Goal: Information Seeking & Learning: Learn about a topic

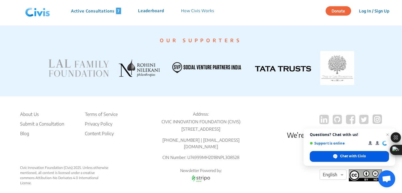
scroll to position [1133, 0]
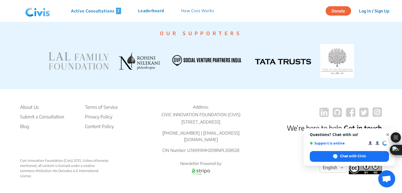
click at [387, 135] on span "Close chat" at bounding box center [387, 134] width 7 height 7
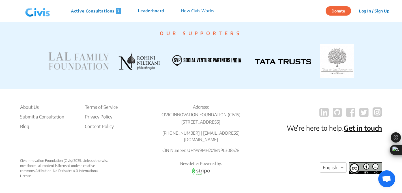
scroll to position [1118, 0]
click at [28, 108] on li "About Us" at bounding box center [42, 107] width 44 height 7
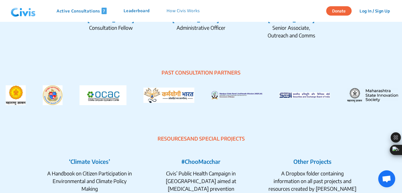
scroll to position [1117, 0]
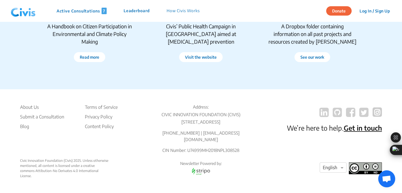
click at [225, 125] on p "[STREET_ADDRESS]" at bounding box center [201, 122] width 98 height 7
click at [227, 119] on p "[STREET_ADDRESS]" at bounding box center [201, 122] width 98 height 7
click at [32, 108] on li "About Us" at bounding box center [42, 107] width 44 height 7
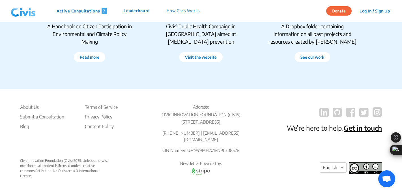
scroll to position [1113, 0]
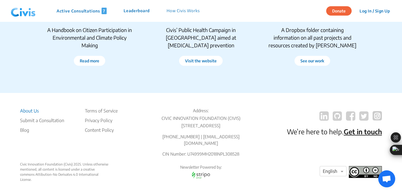
click at [33, 110] on li "About Us" at bounding box center [42, 110] width 44 height 7
click at [33, 113] on li "About Us" at bounding box center [42, 110] width 44 height 7
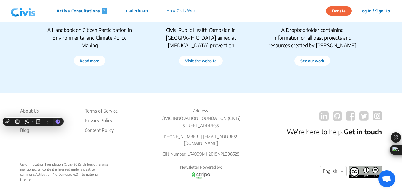
click at [54, 105] on footer "About Us Submit a Consultation Blog Terms of Service Privacy Policy Content Pol…" at bounding box center [201, 145] width 362 height 104
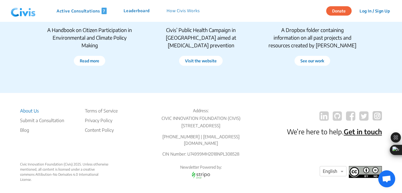
scroll to position [1117, 0]
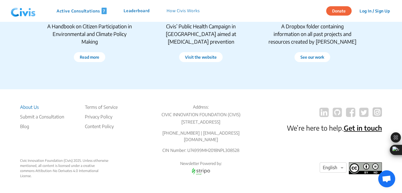
click at [31, 106] on li "About Us" at bounding box center [42, 107] width 44 height 7
click at [32, 108] on li "About Us" at bounding box center [42, 107] width 44 height 7
click at [100, 13] on p "Active Consultations 7" at bounding box center [82, 11] width 50 height 7
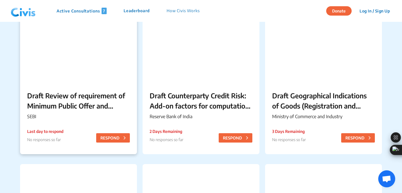
scroll to position [56, 0]
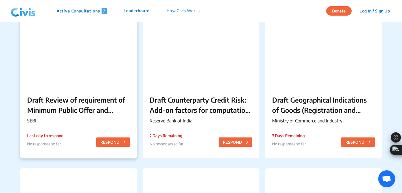
click at [106, 110] on p "Draft Review of requirement of Minimum Public Offer and timelines to comply wit…" at bounding box center [78, 104] width 103 height 20
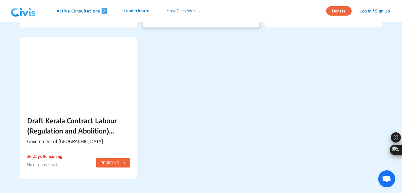
scroll to position [239, 0]
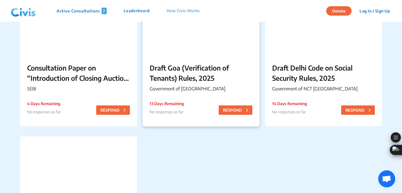
click at [192, 75] on p "Draft Goa (Verification of Tenants) Rules, 2025" at bounding box center [201, 73] width 103 height 20
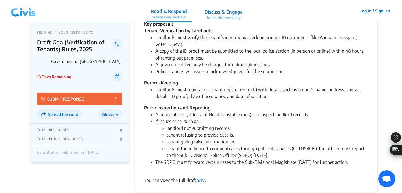
scroll to position [97, 0]
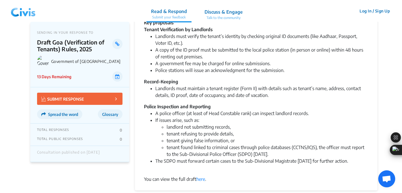
click at [222, 15] on p "Talk to the community" at bounding box center [224, 17] width 38 height 5
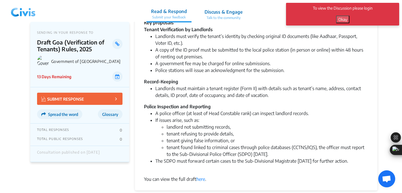
click at [169, 10] on p "Read & Respond" at bounding box center [169, 11] width 36 height 7
